Goal: Task Accomplishment & Management: Manage account settings

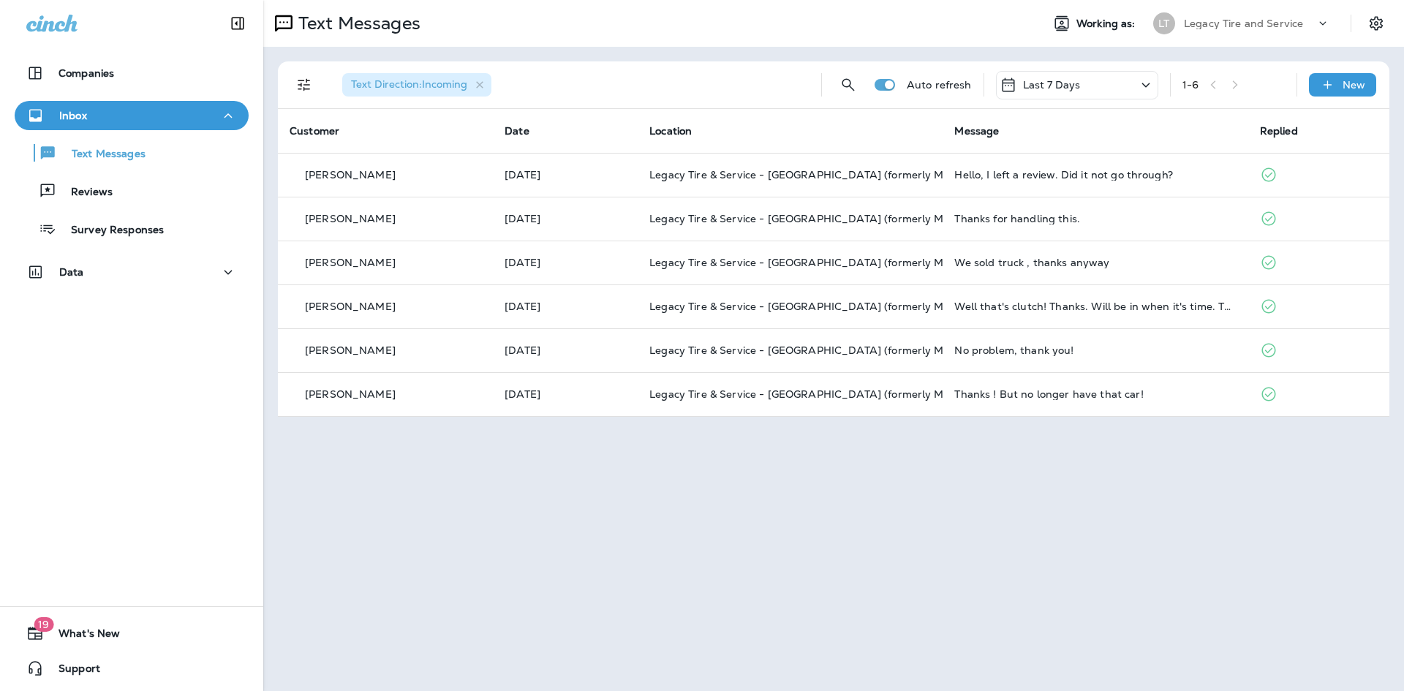
click at [436, 486] on div "Text Messages Working as: LT Legacy Tire and Service Text Direction : Incoming …" at bounding box center [833, 345] width 1141 height 691
click at [304, 81] on icon "Filters" at bounding box center [304, 85] width 18 height 18
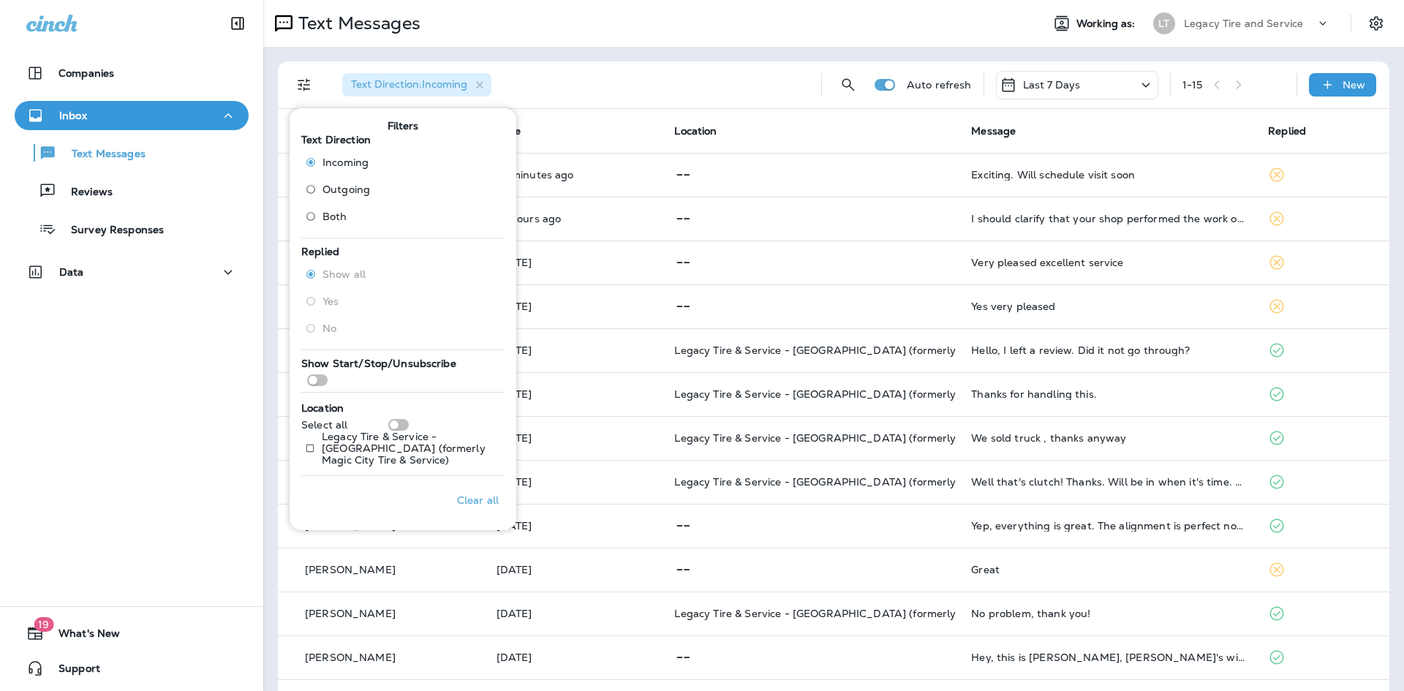
click at [696, 67] on div "Text Direction : Incoming" at bounding box center [569, 84] width 479 height 47
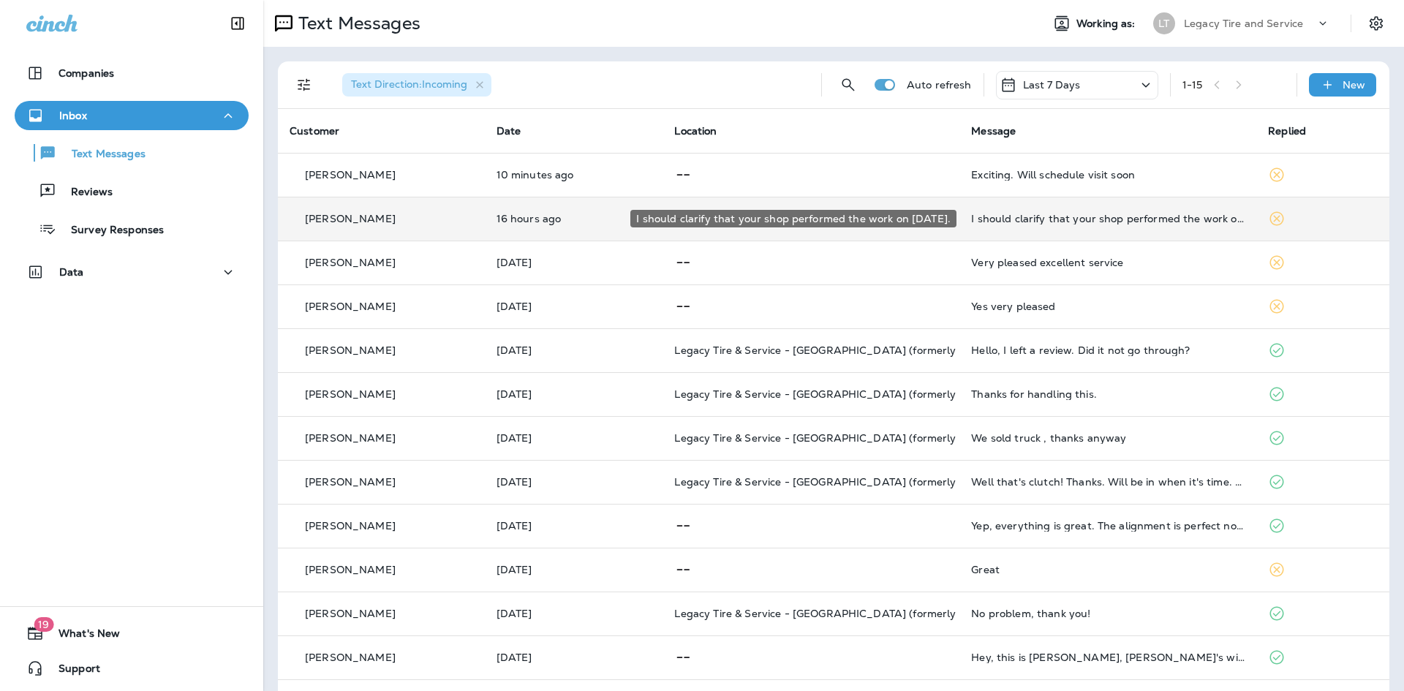
click at [1010, 218] on div "I should clarify that your shop performed the work on [DATE]." at bounding box center [1107, 219] width 273 height 12
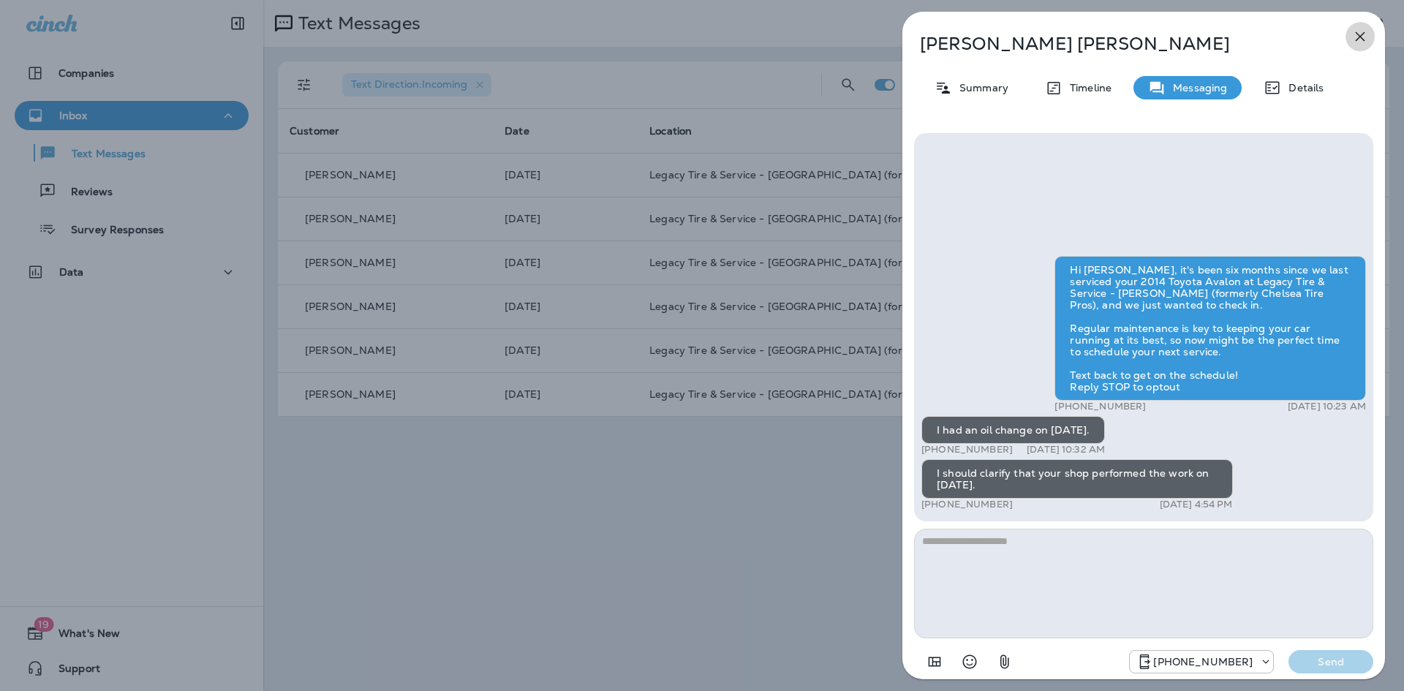
click at [1367, 34] on icon "button" at bounding box center [1360, 37] width 18 height 18
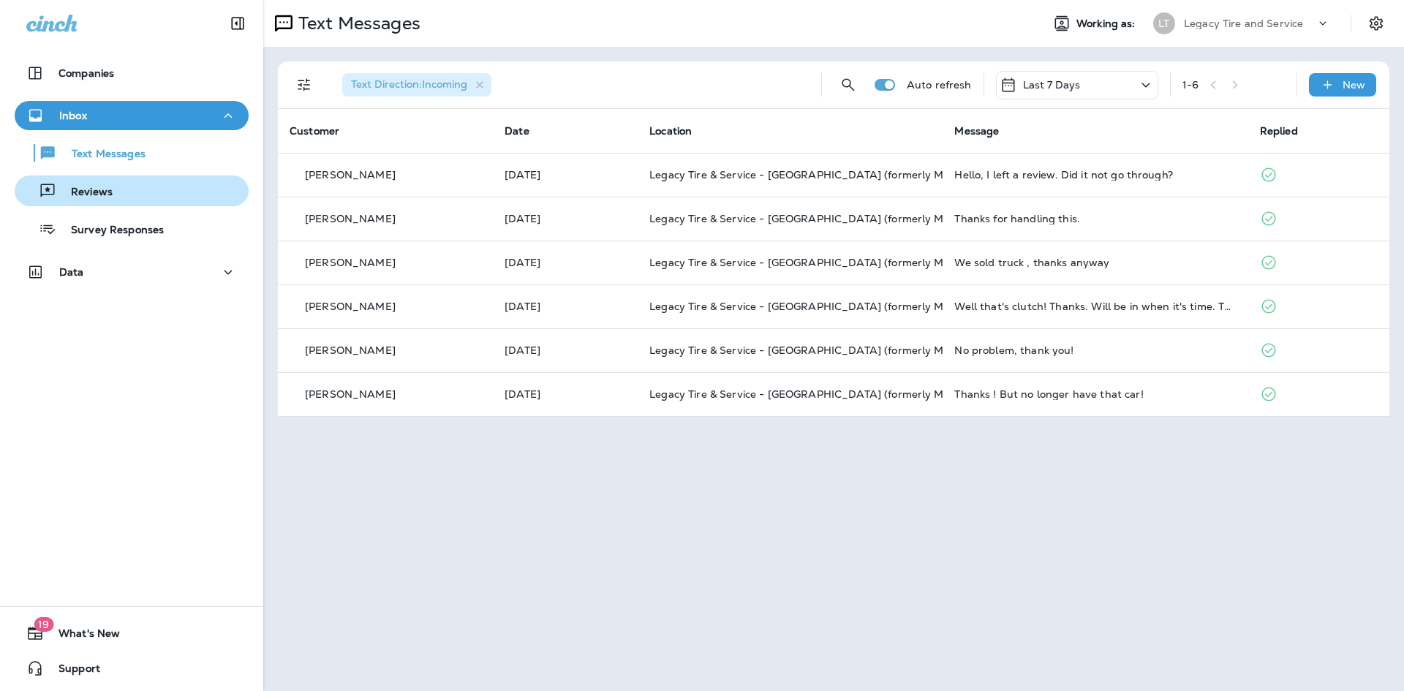
click at [99, 188] on p "Reviews" at bounding box center [84, 193] width 56 height 14
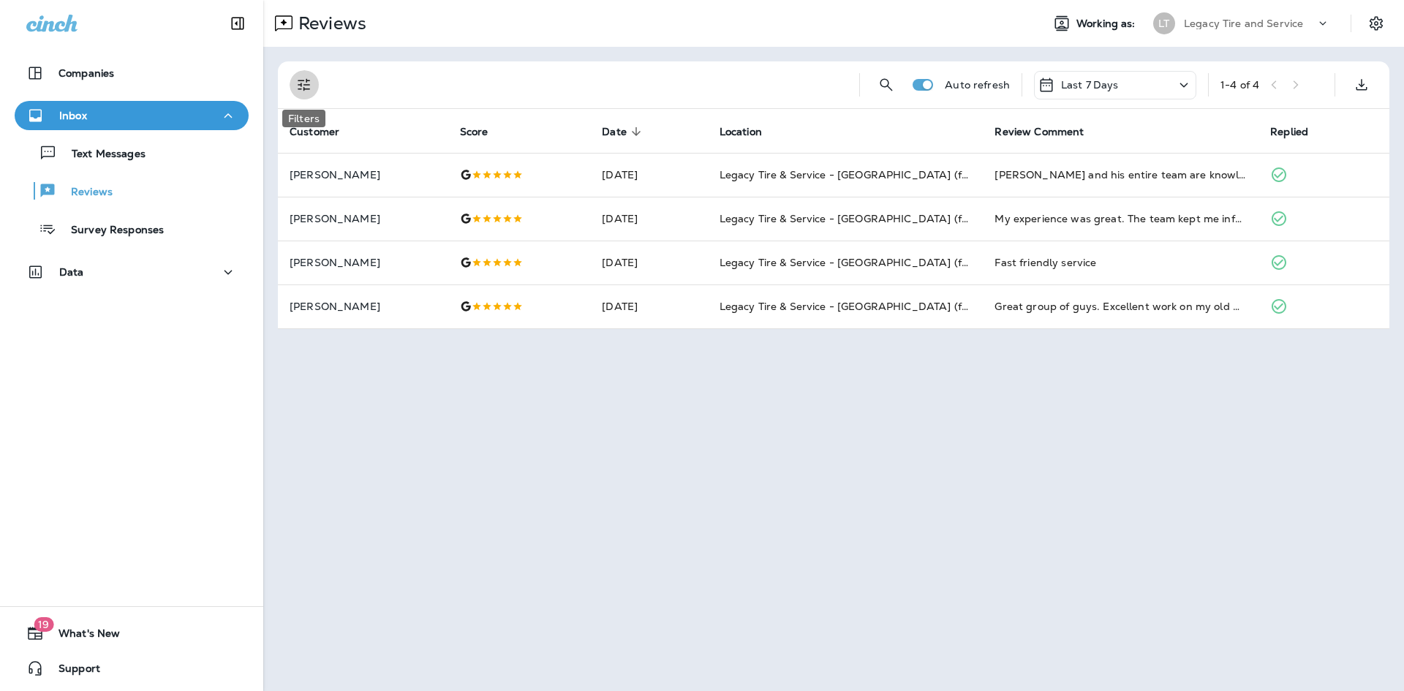
click at [306, 83] on icon "Filters" at bounding box center [304, 85] width 18 height 18
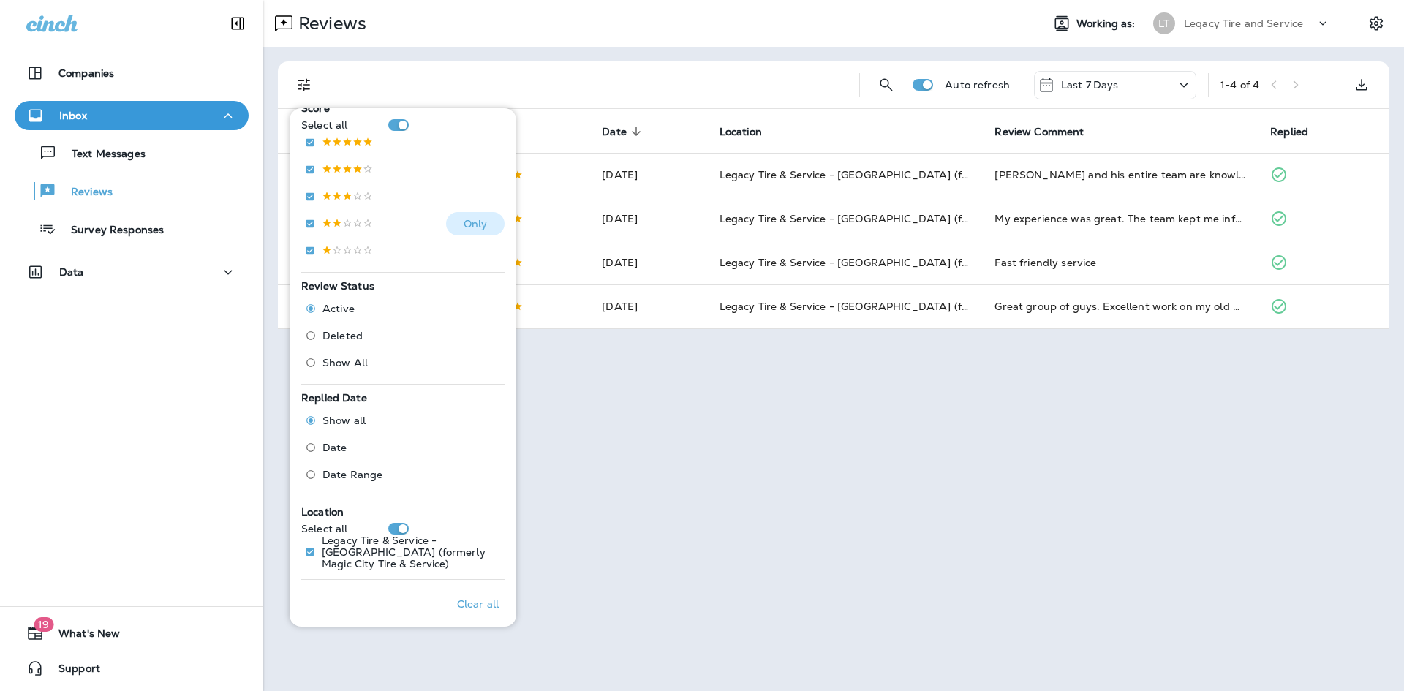
scroll to position [278, 0]
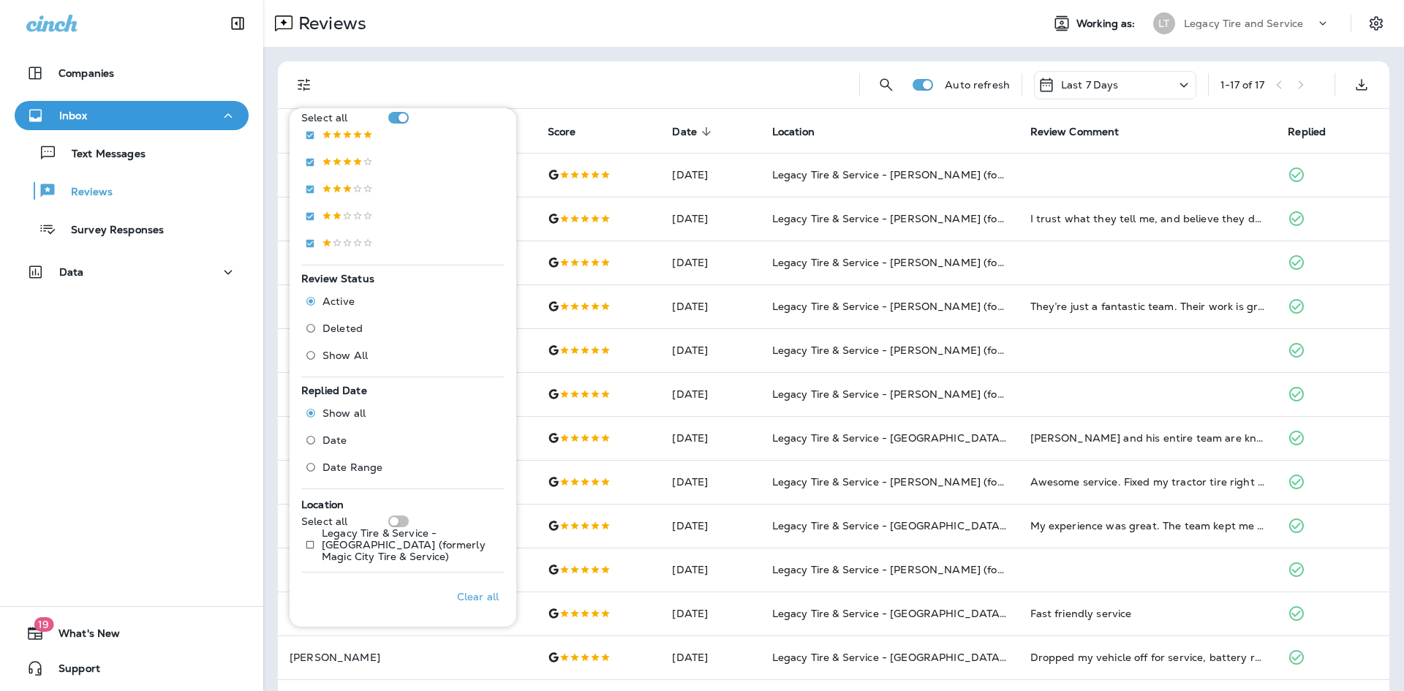
click at [790, 97] on div at bounding box center [588, 84] width 517 height 47
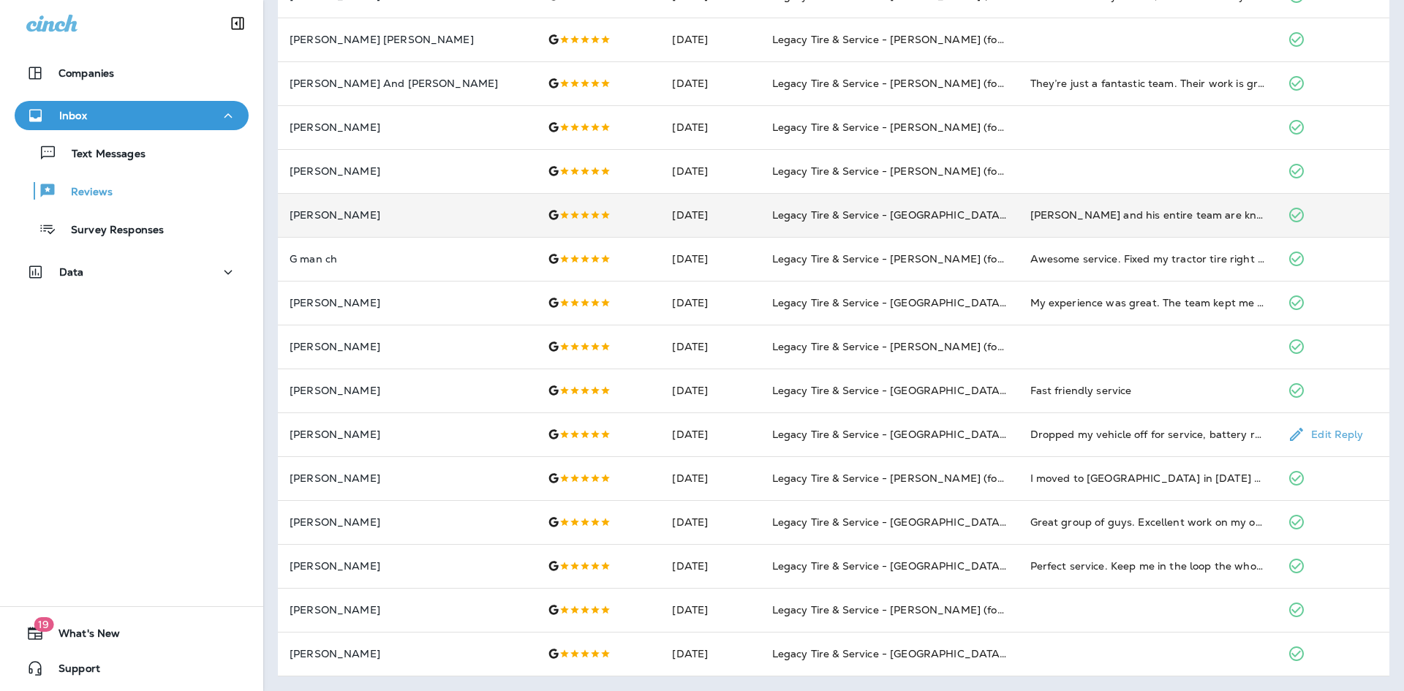
scroll to position [0, 0]
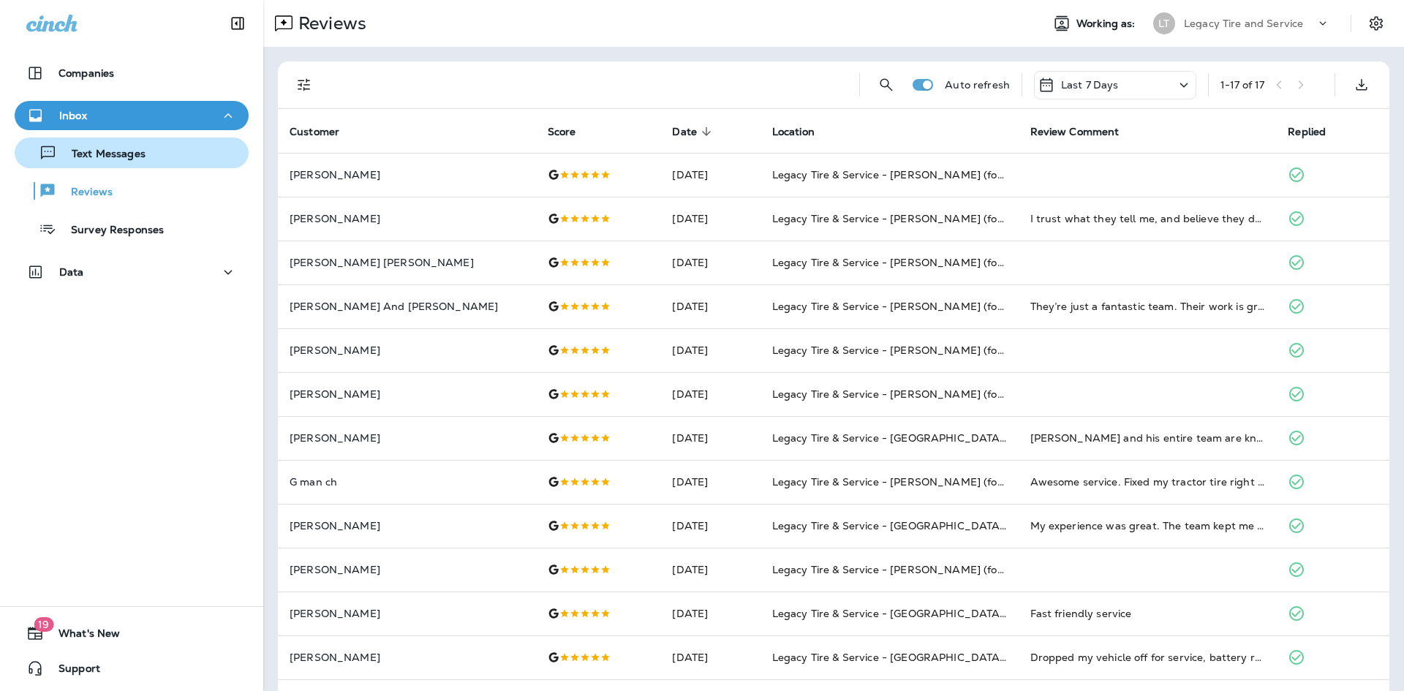
click at [106, 159] on p "Text Messages" at bounding box center [101, 155] width 88 height 14
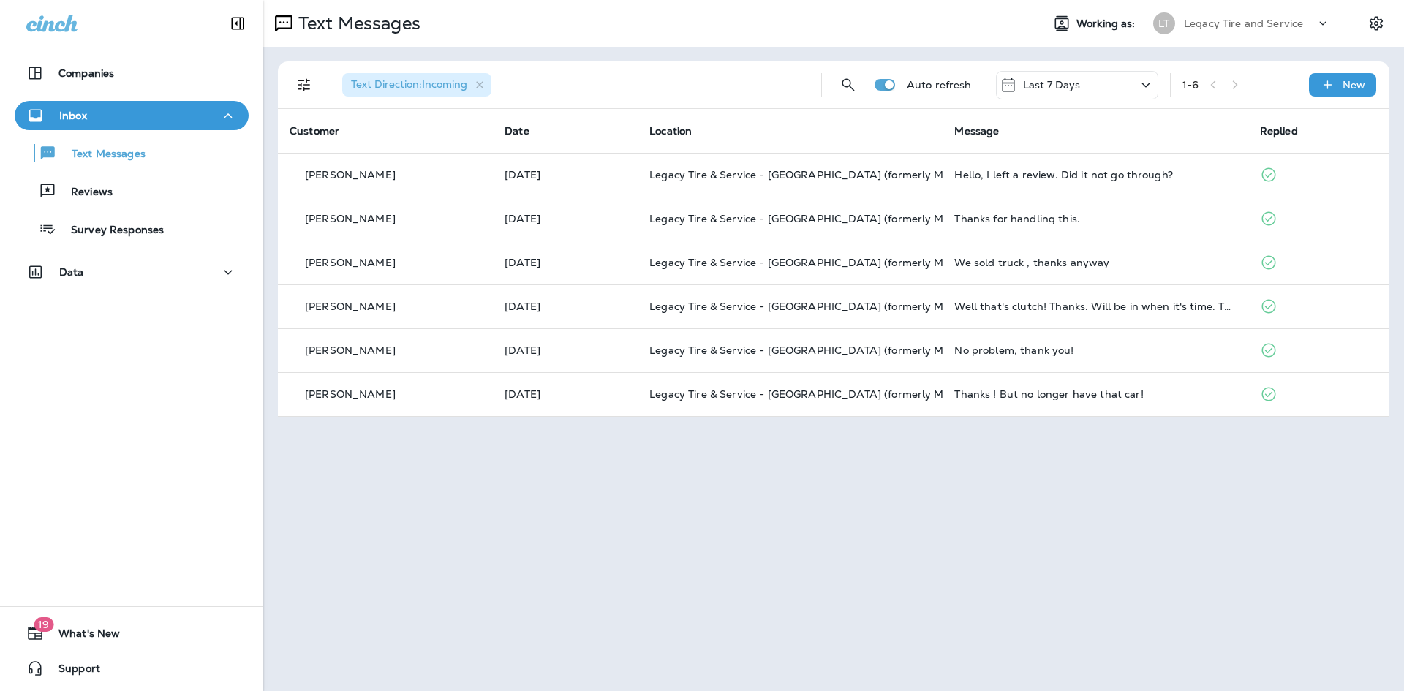
click at [303, 86] on icon "Filters" at bounding box center [304, 85] width 18 height 18
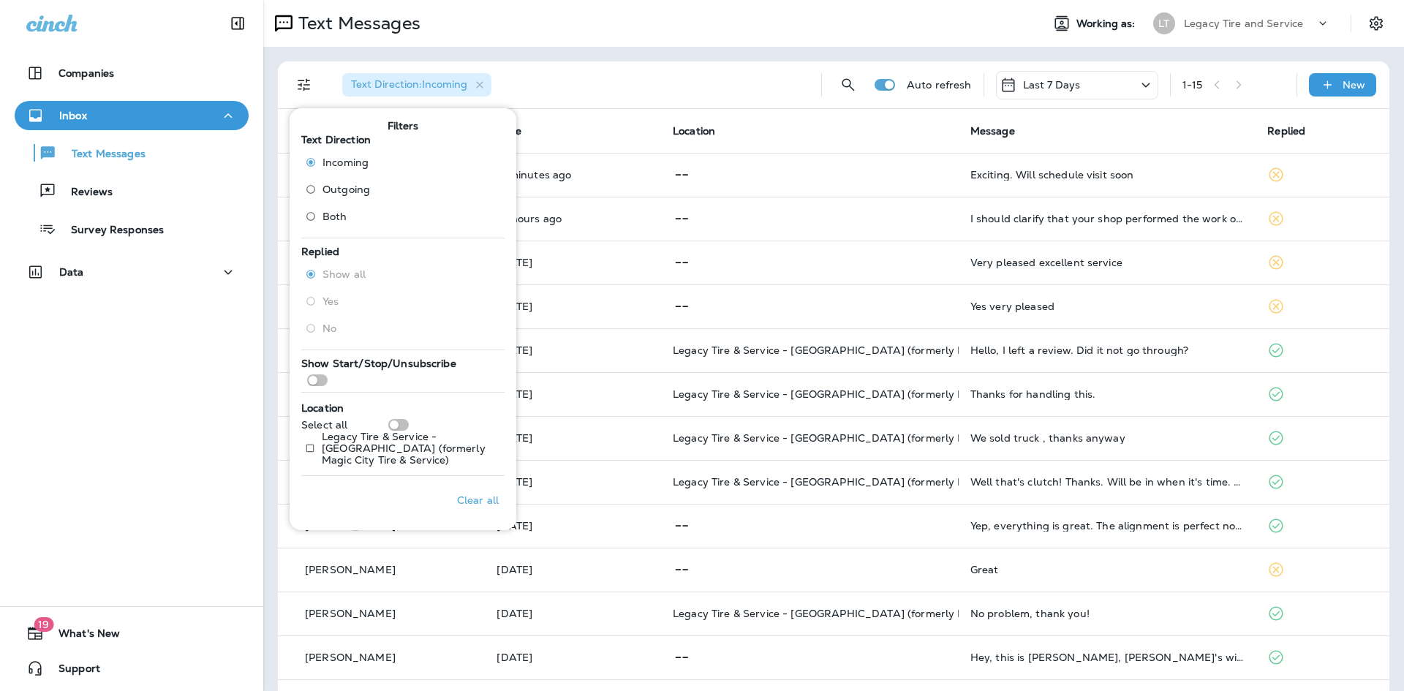
click at [737, 38] on div "Text Messages" at bounding box center [646, 23] width 766 height 29
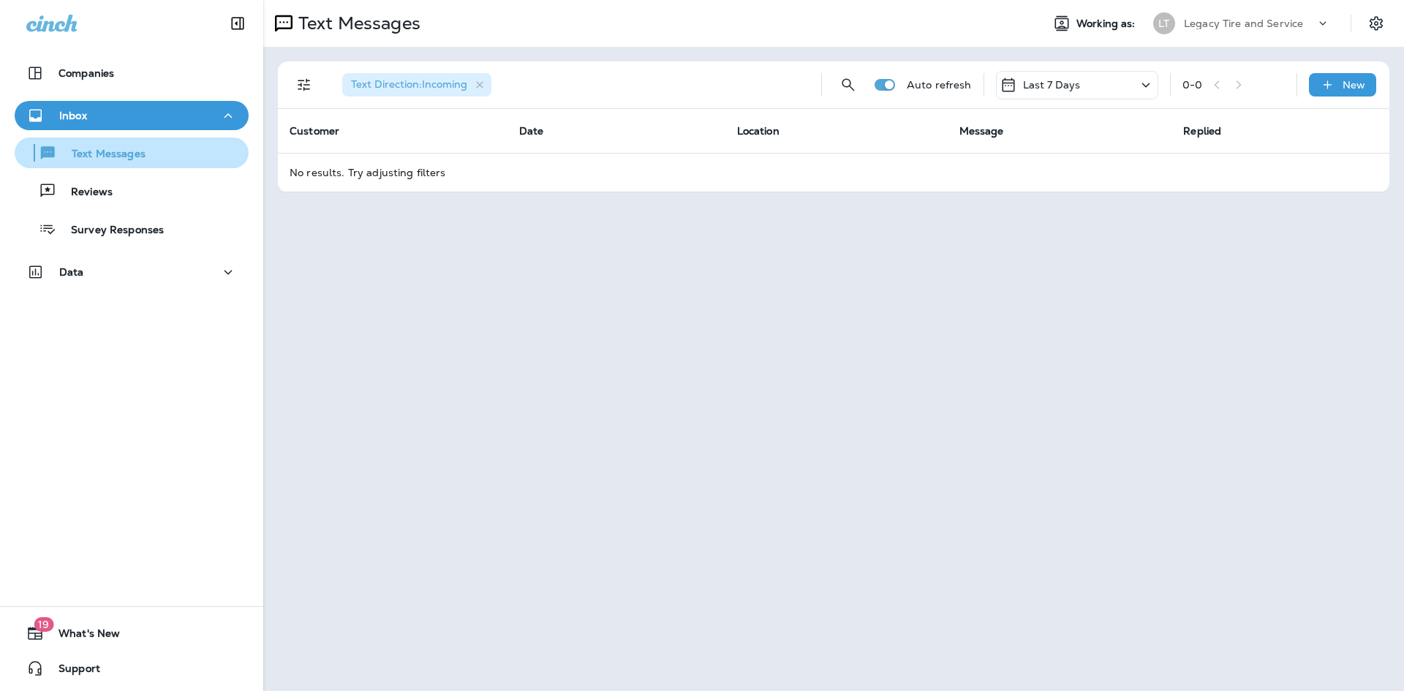
click at [106, 163] on div "Text Messages" at bounding box center [82, 153] width 125 height 22
click at [303, 87] on icon "Filters" at bounding box center [304, 85] width 18 height 18
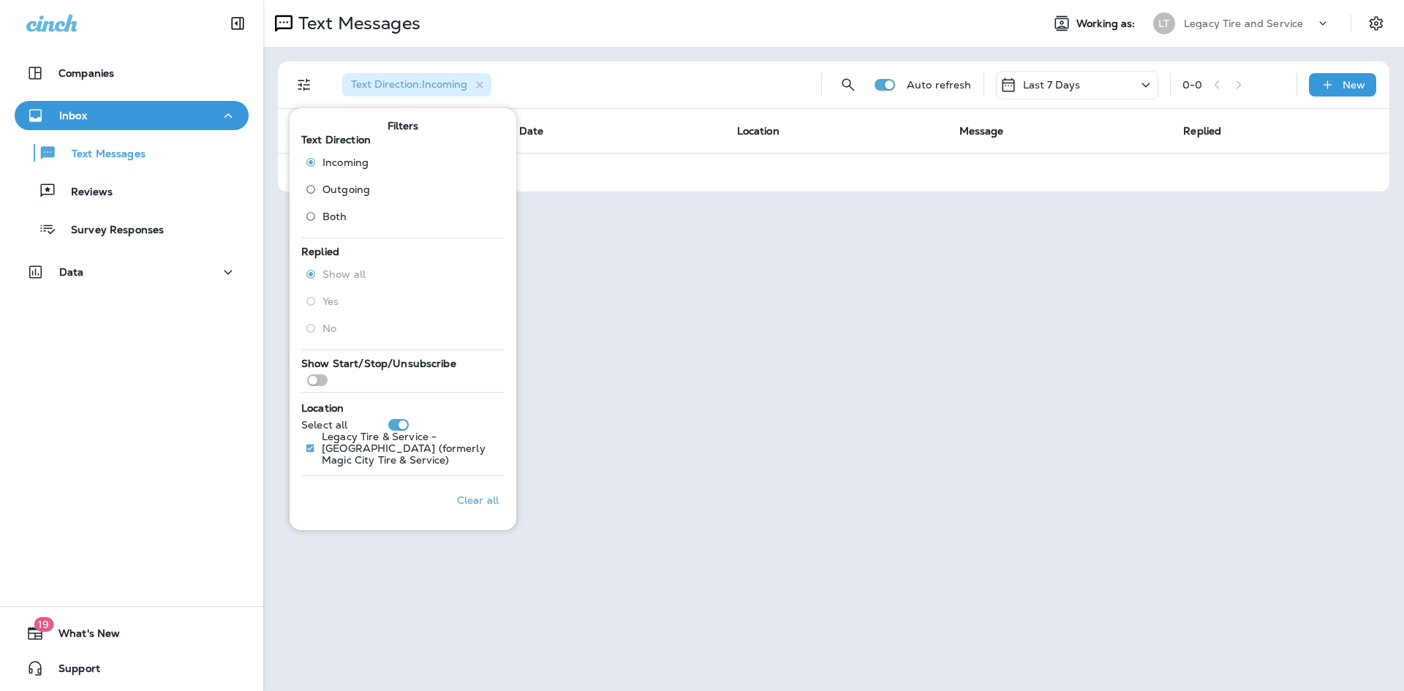
click at [640, 426] on div "Text Messages Working as: LT Legacy Tire and Service Text Direction : Incoming …" at bounding box center [833, 345] width 1141 height 691
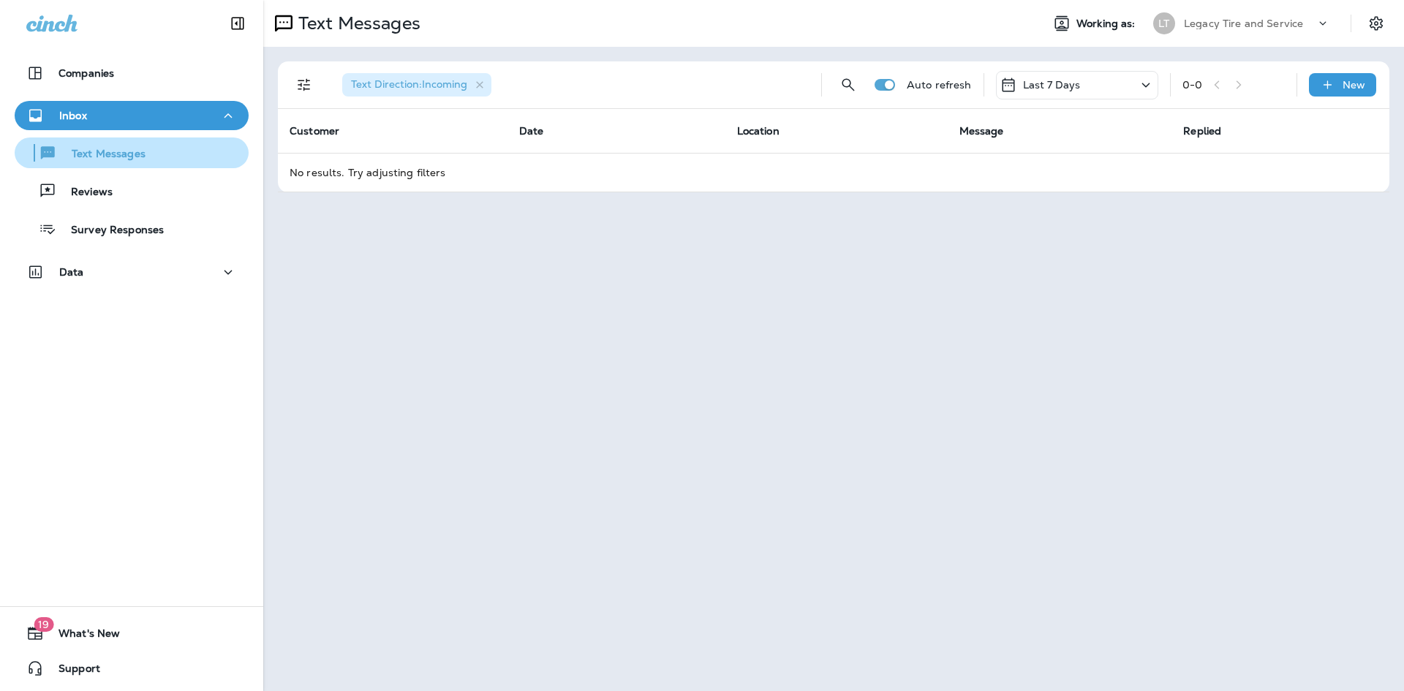
click at [140, 159] on p "Text Messages" at bounding box center [101, 155] width 88 height 14
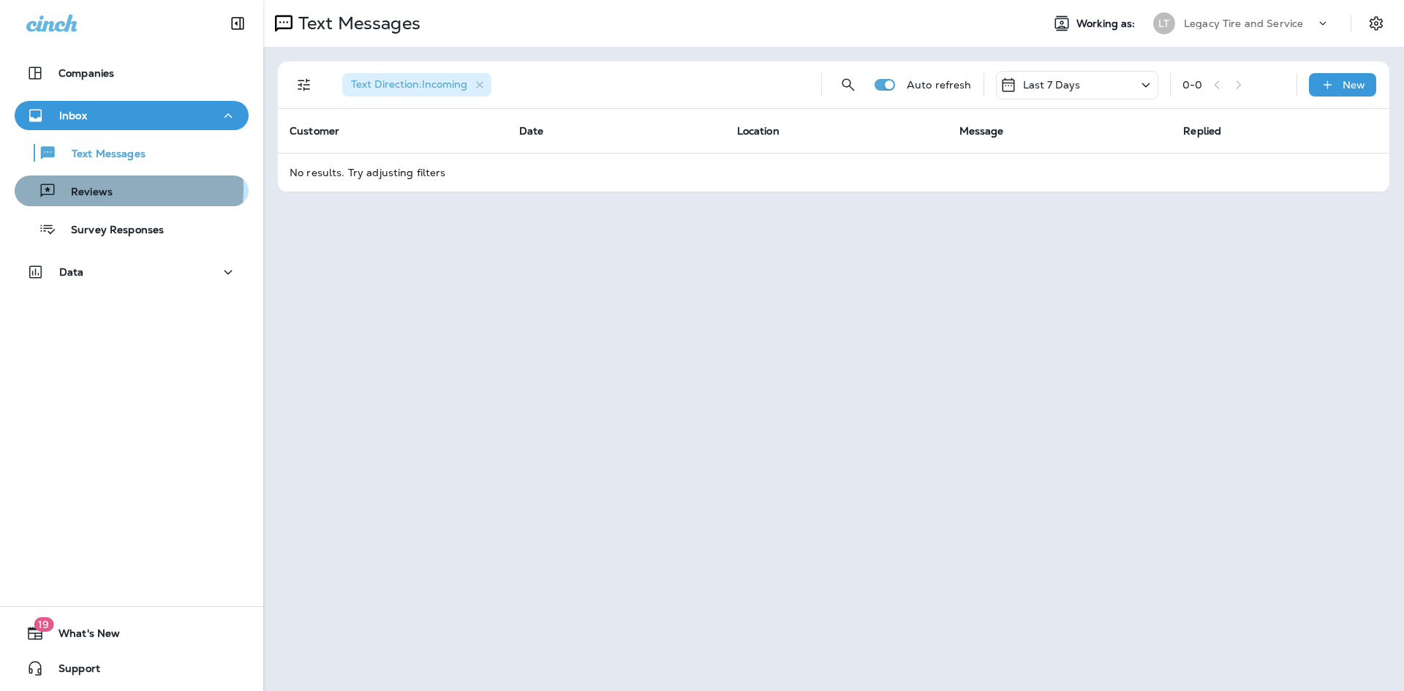
click at [95, 188] on p "Reviews" at bounding box center [84, 193] width 56 height 14
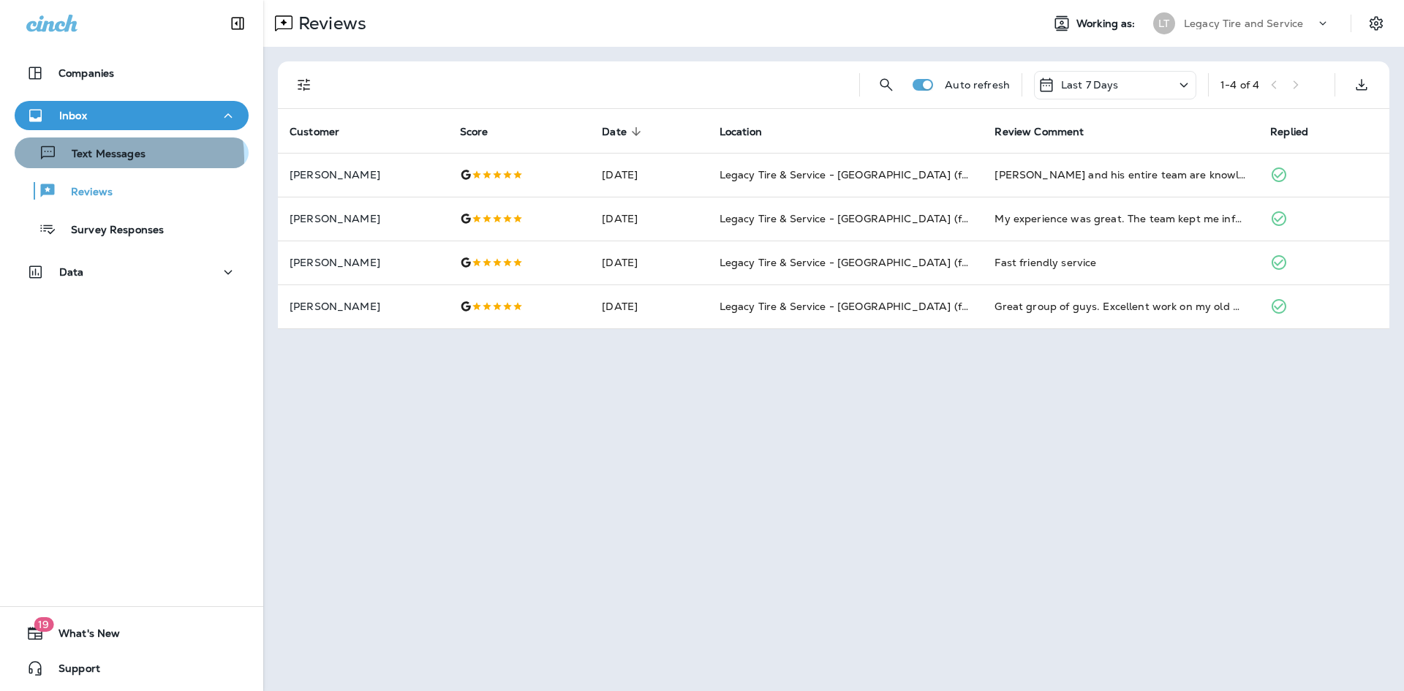
click at [117, 159] on p "Text Messages" at bounding box center [101, 155] width 88 height 14
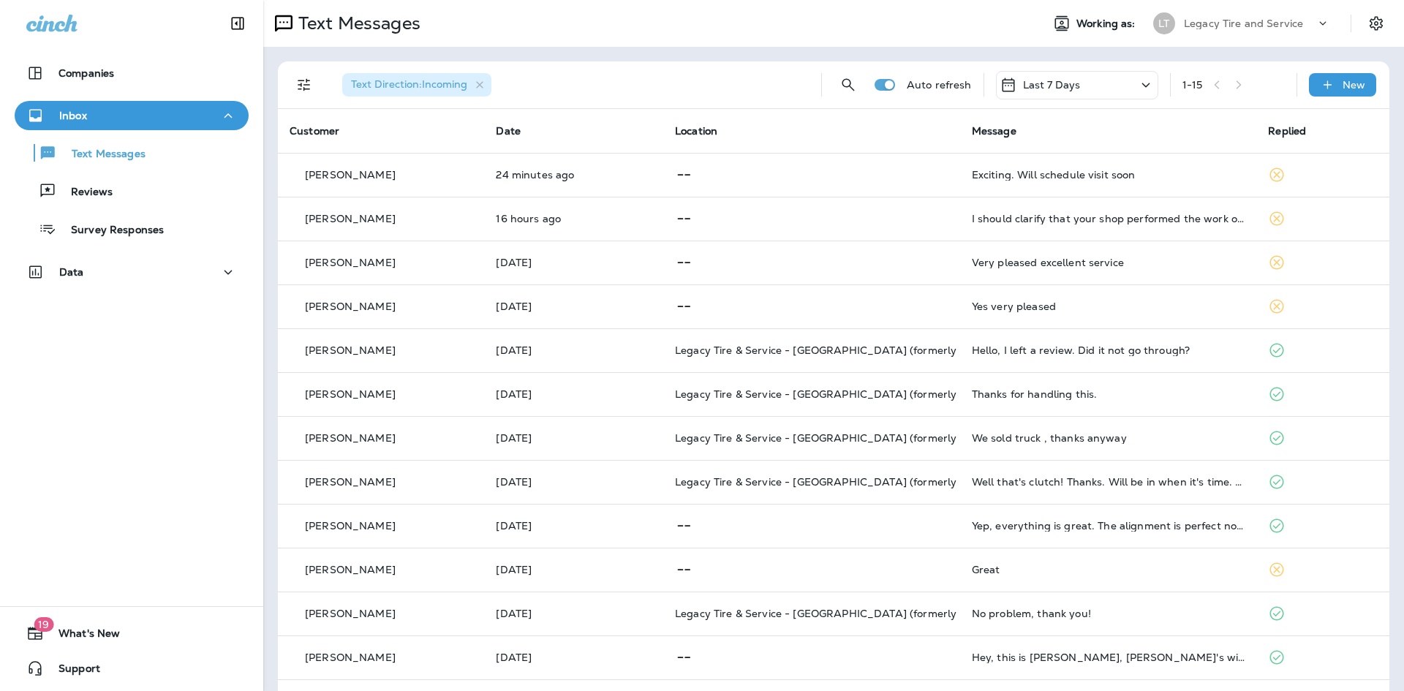
click at [300, 86] on icon "Filters" at bounding box center [304, 85] width 18 height 18
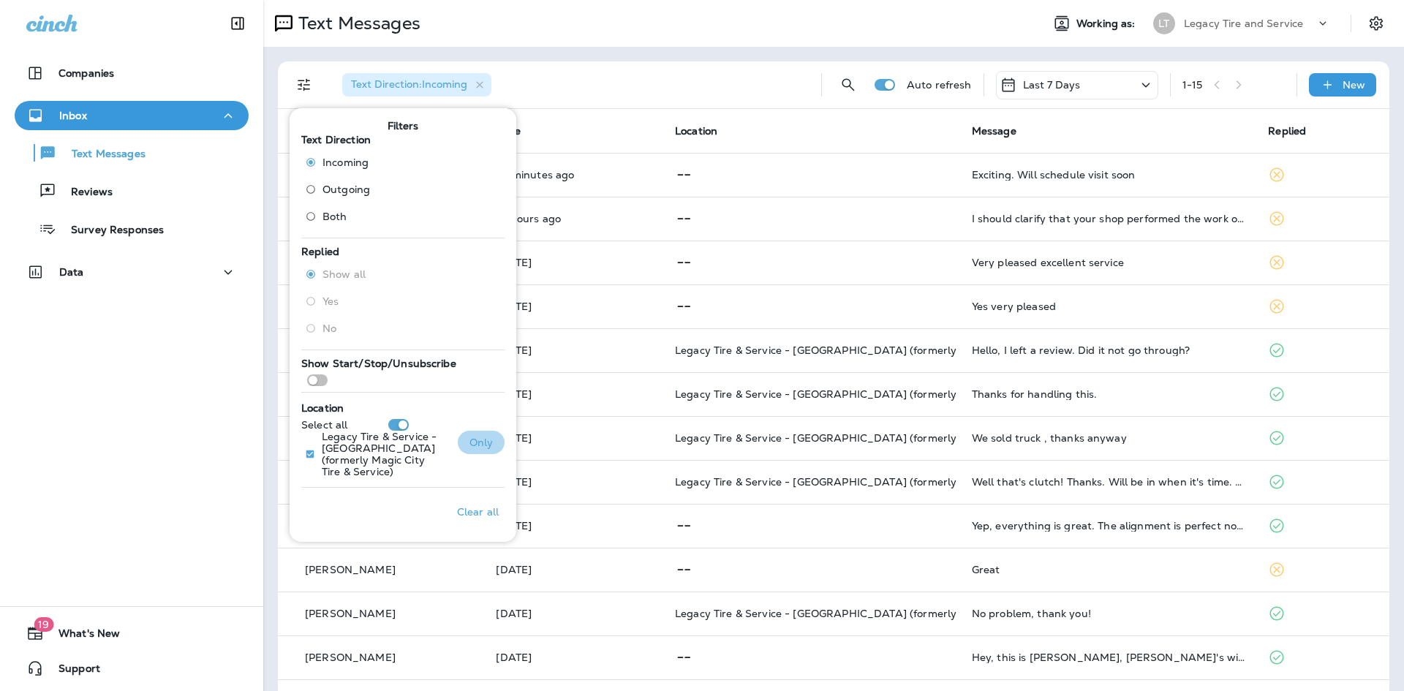
click at [482, 442] on p "Only" at bounding box center [481, 443] width 24 height 12
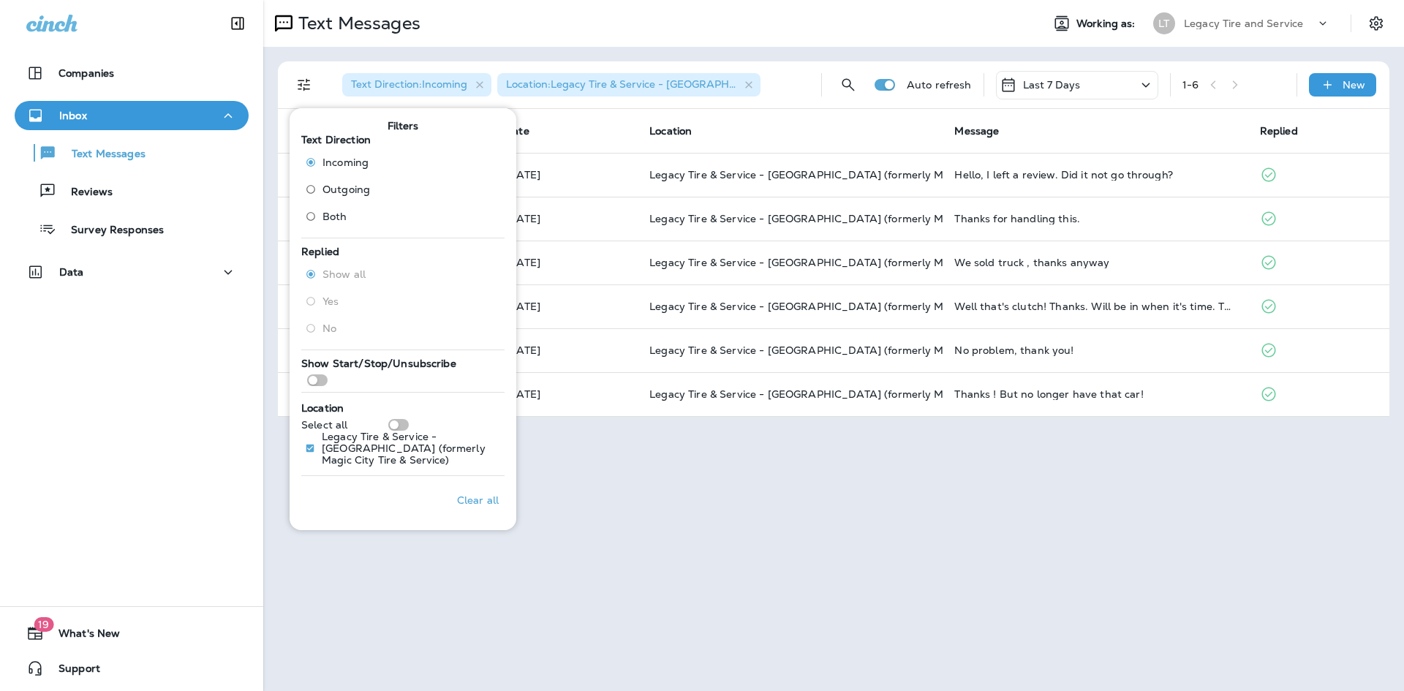
click at [668, 501] on div "Text Messages Working as: LT Legacy Tire and Service Text Direction : Incoming …" at bounding box center [833, 345] width 1141 height 691
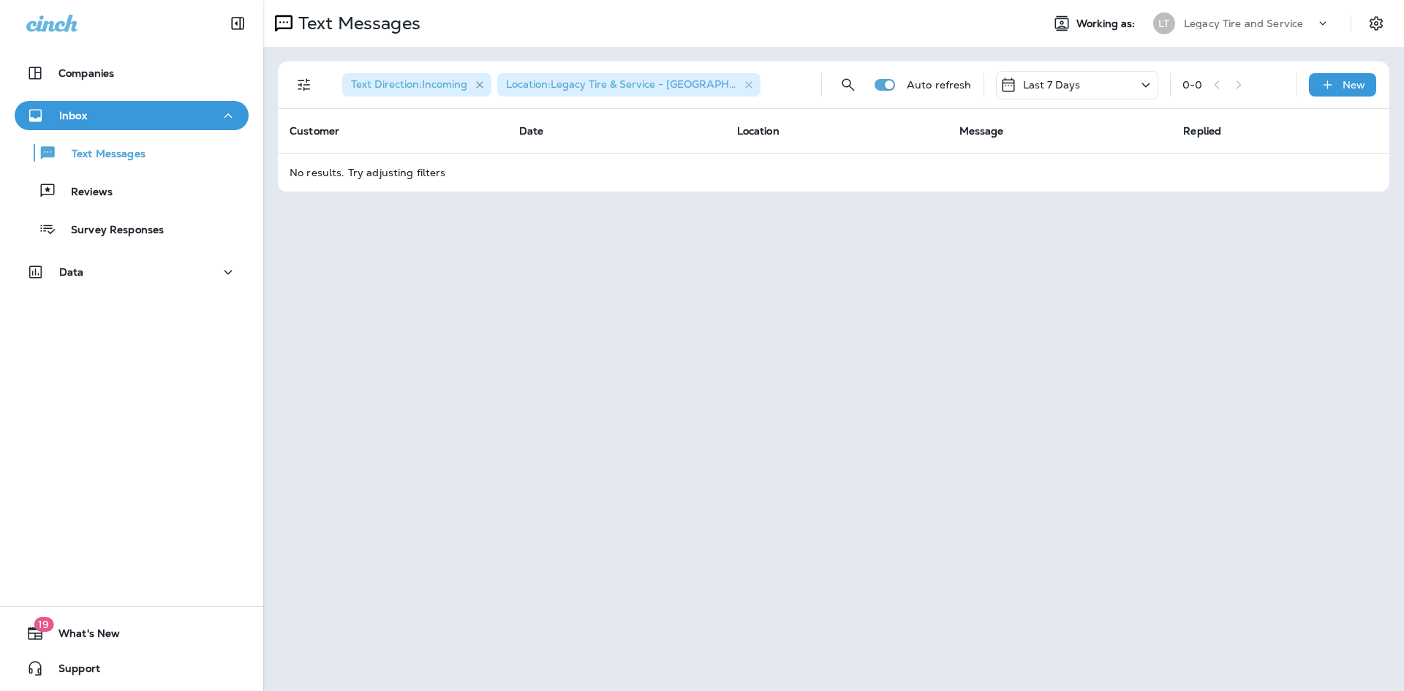
click at [479, 87] on icon "button" at bounding box center [479, 84] width 7 height 7
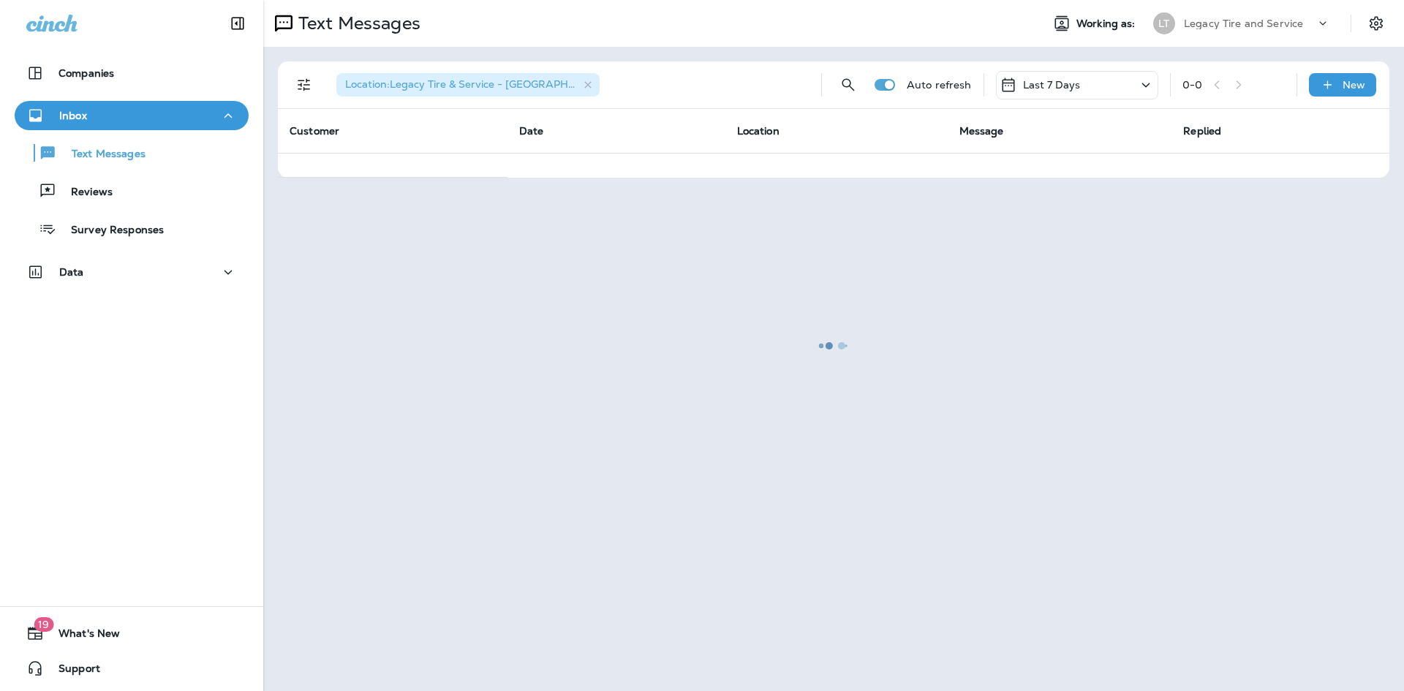
click at [588, 85] on icon "button" at bounding box center [587, 84] width 7 height 7
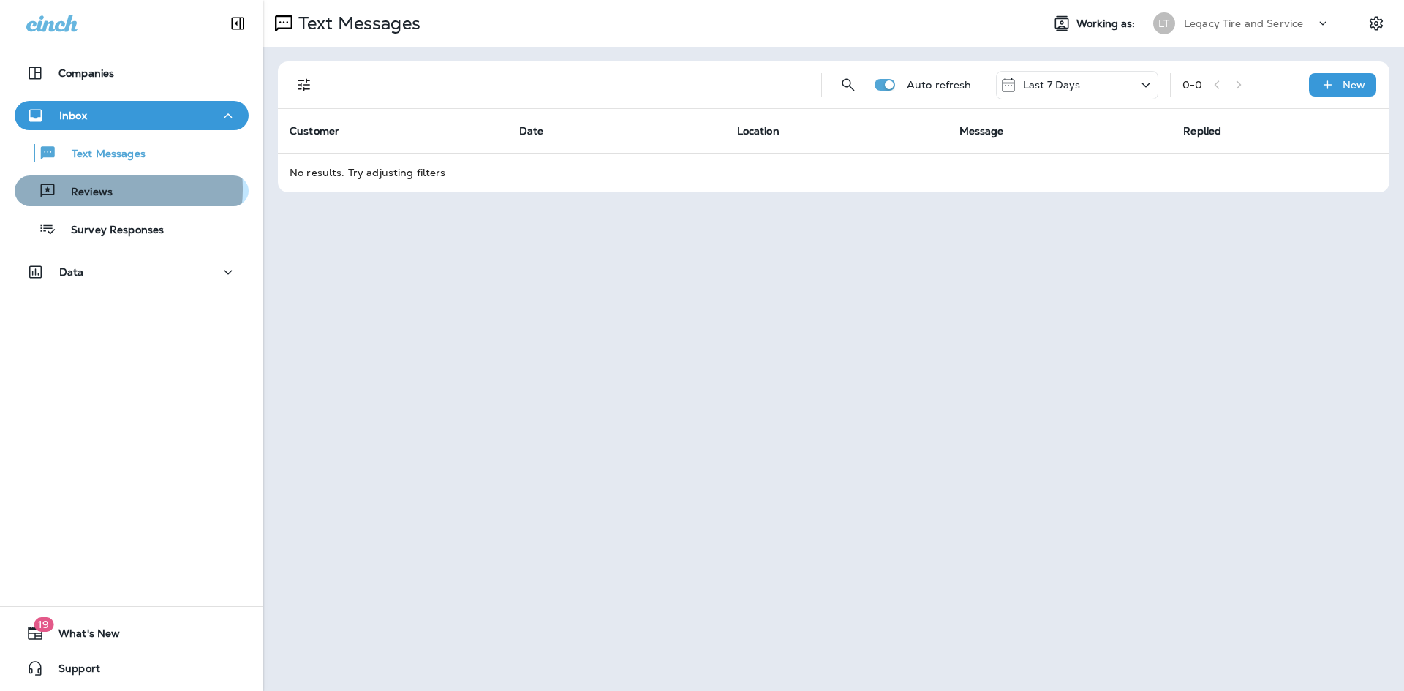
click at [99, 189] on p "Reviews" at bounding box center [84, 193] width 56 height 14
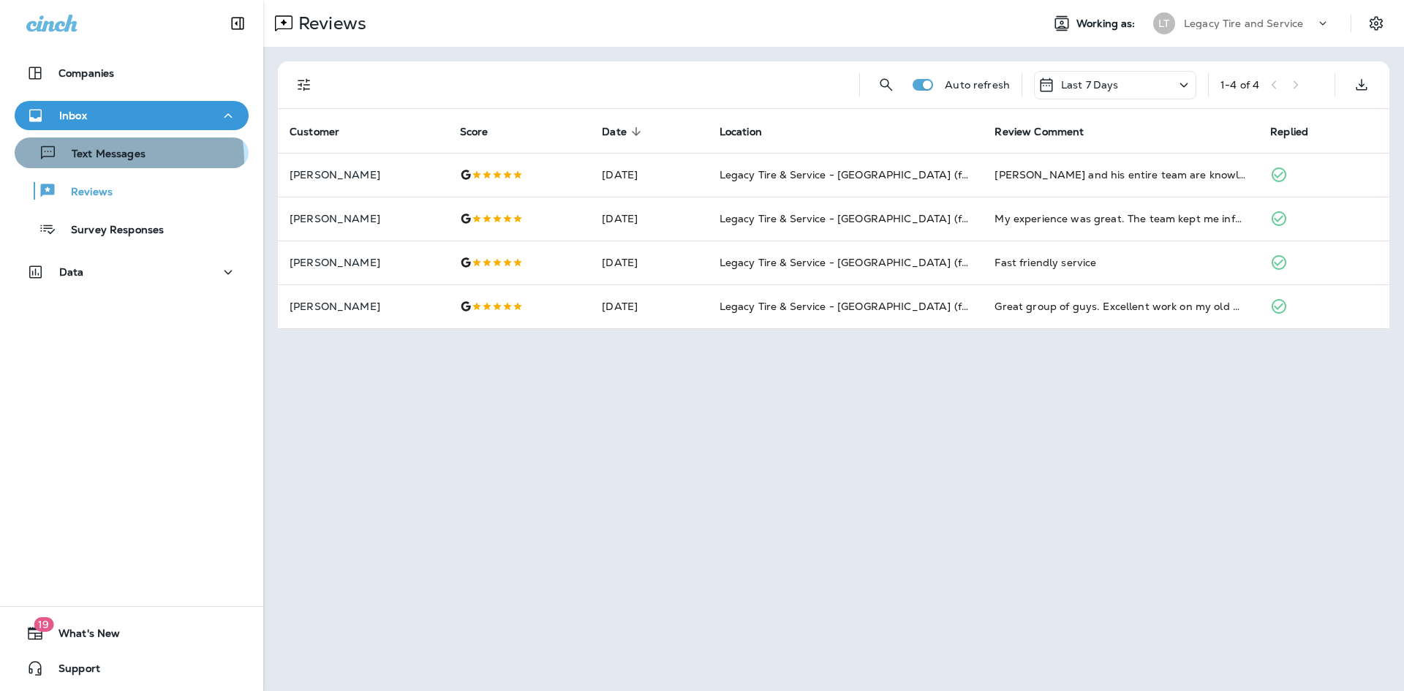
click at [118, 160] on p "Text Messages" at bounding box center [101, 155] width 88 height 14
